Goal: Book appointment/travel/reservation

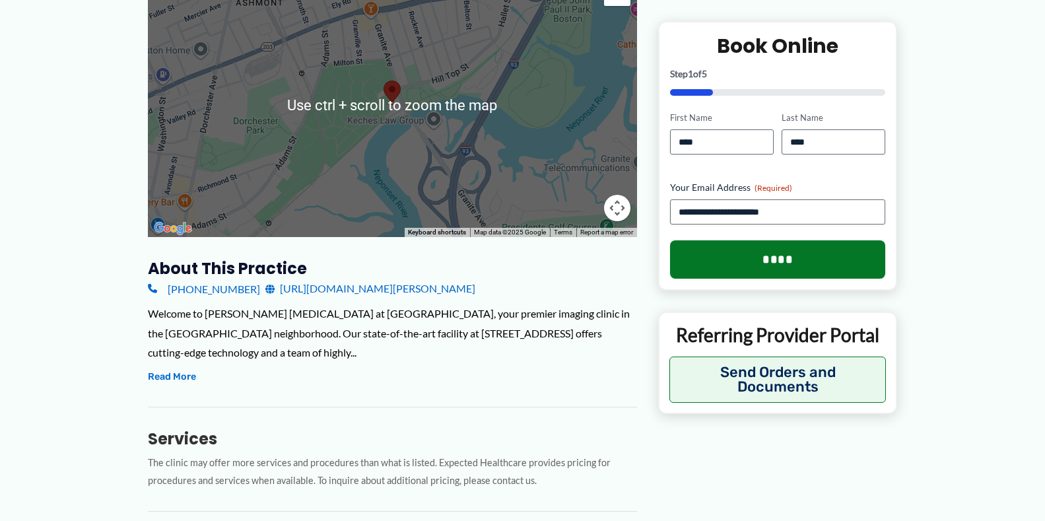
scroll to position [264, 0]
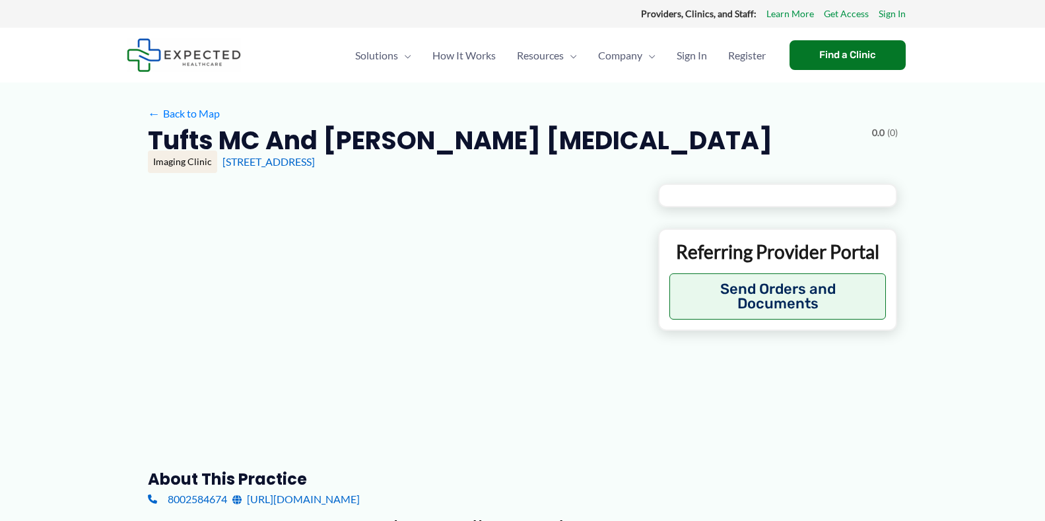
type input "**********"
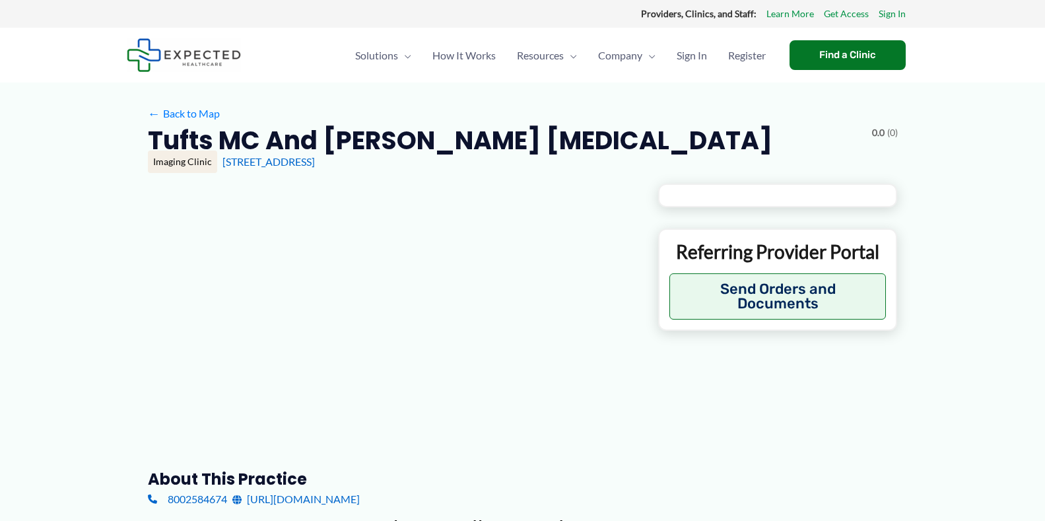
type input "**********"
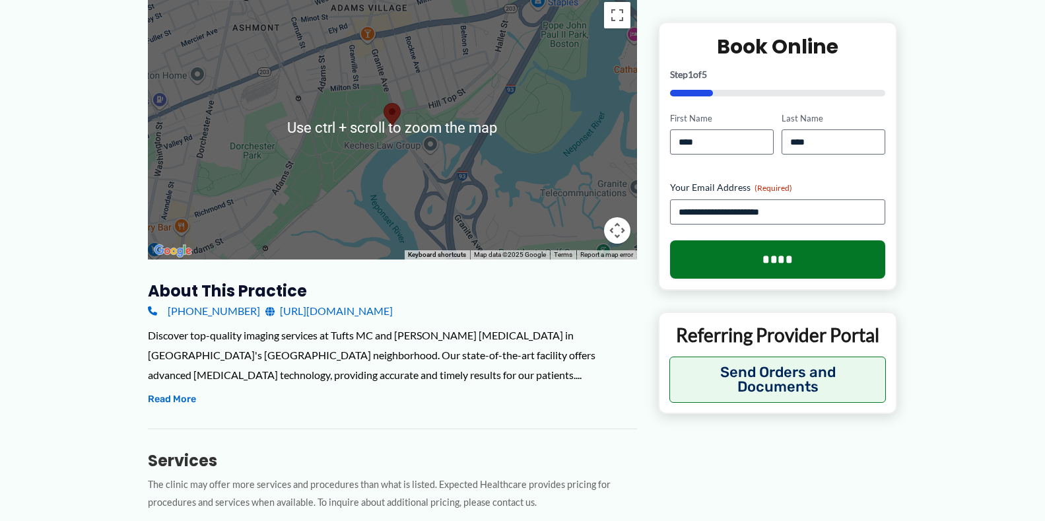
scroll to position [198, 0]
